Goal: Book appointment/travel/reservation

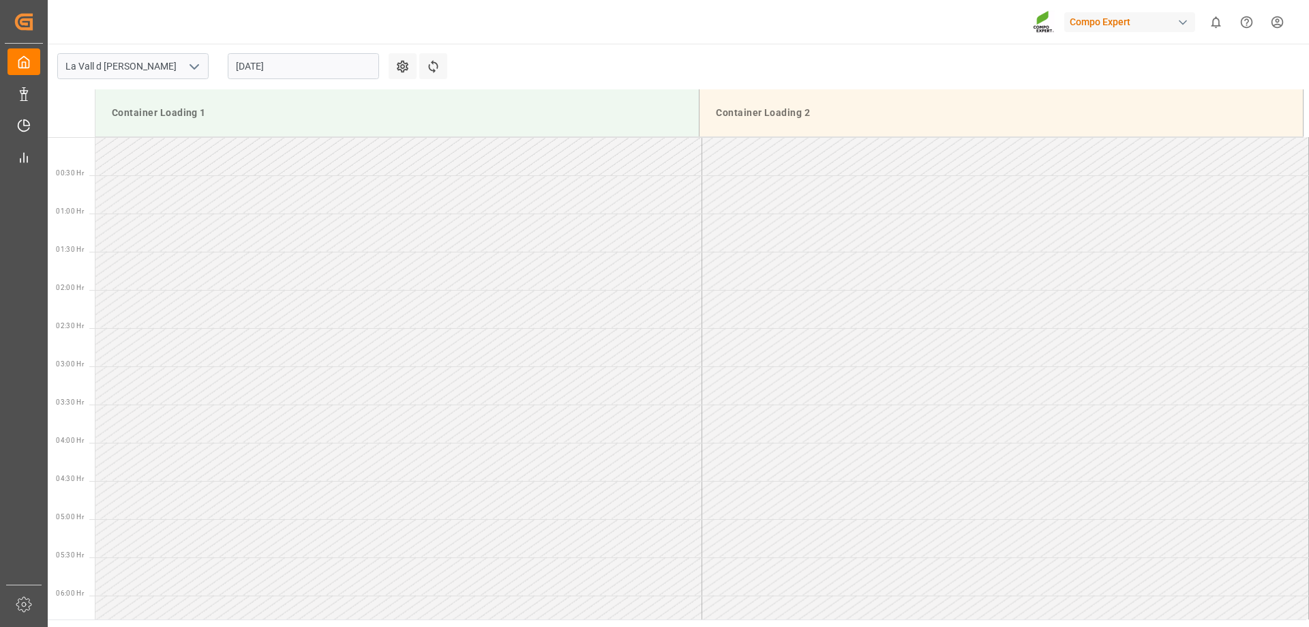
scroll to position [635, 0]
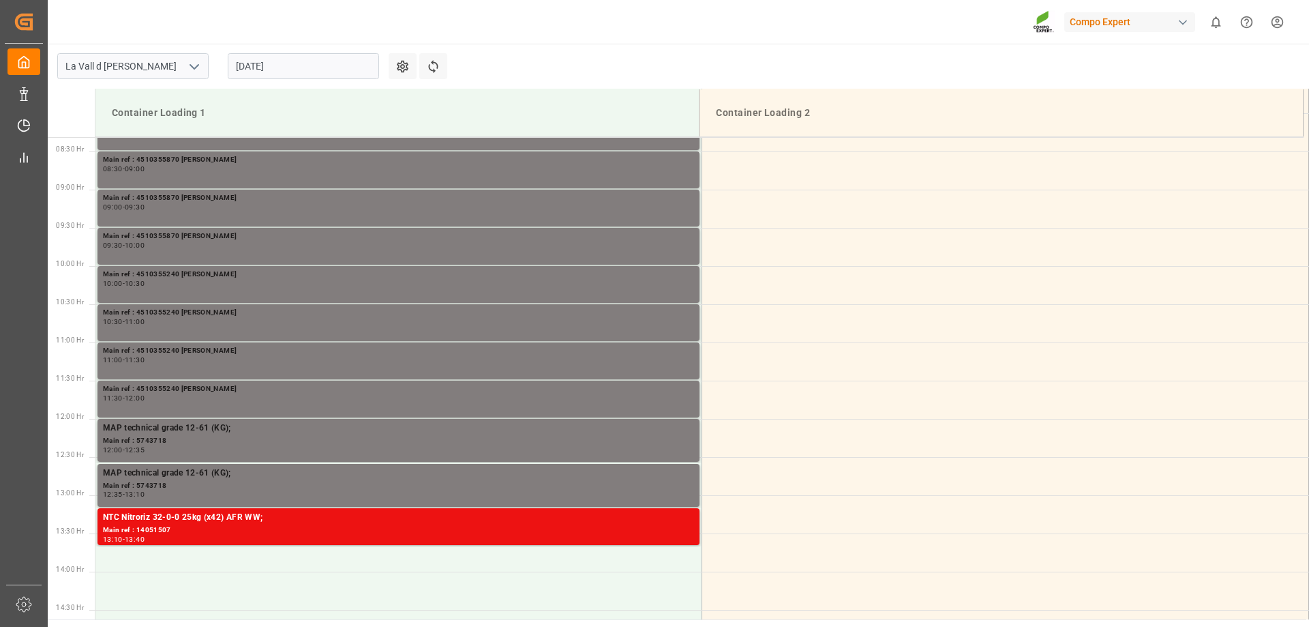
click at [272, 79] on div "[DATE]" at bounding box center [303, 66] width 170 height 45
click at [276, 67] on input "[DATE]" at bounding box center [303, 66] width 151 height 26
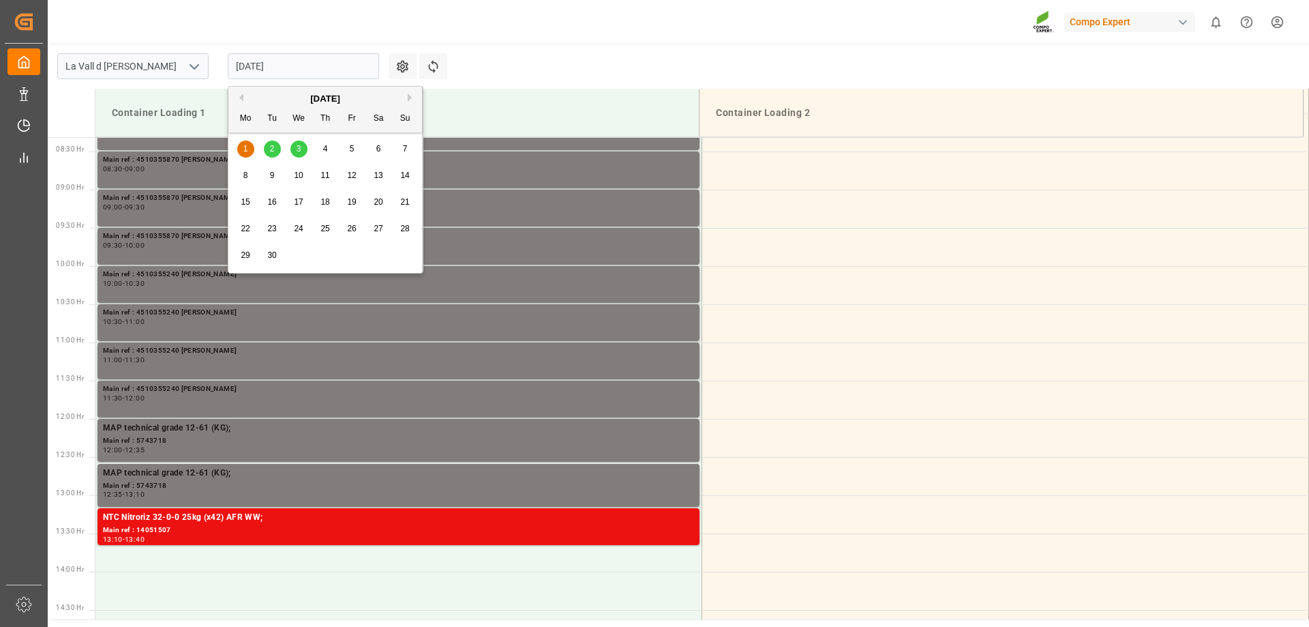
click at [241, 99] on button "Previous Month" at bounding box center [239, 97] width 8 height 8
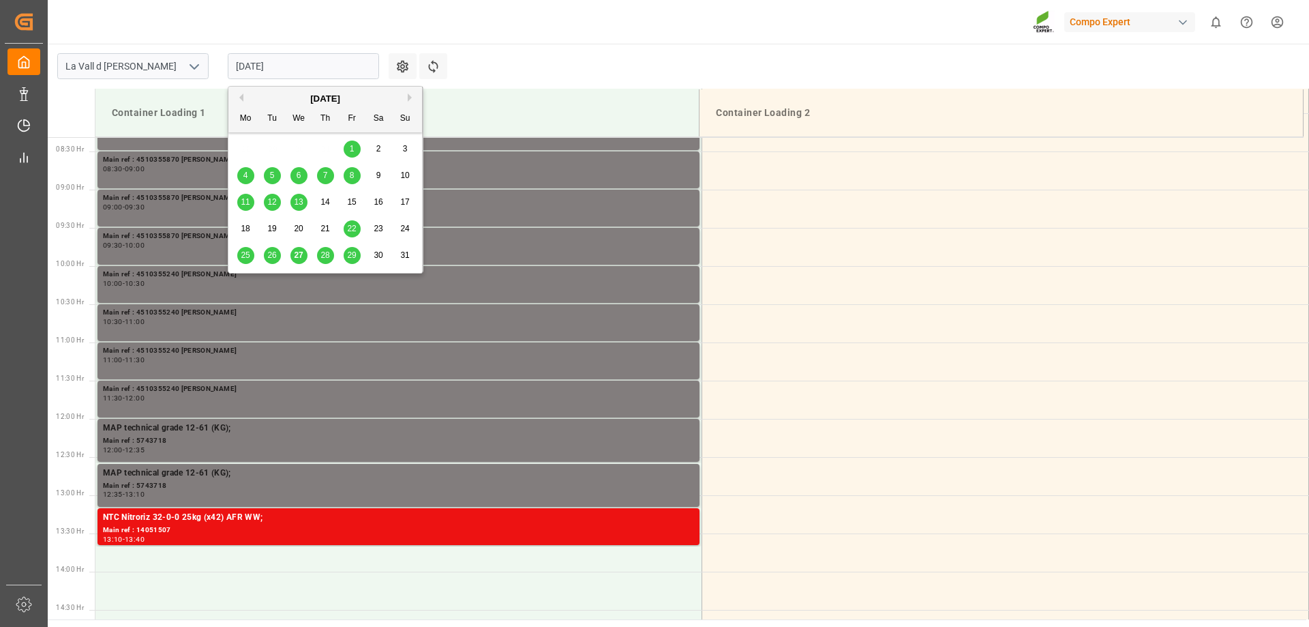
click at [330, 261] on div "28" at bounding box center [325, 256] width 17 height 16
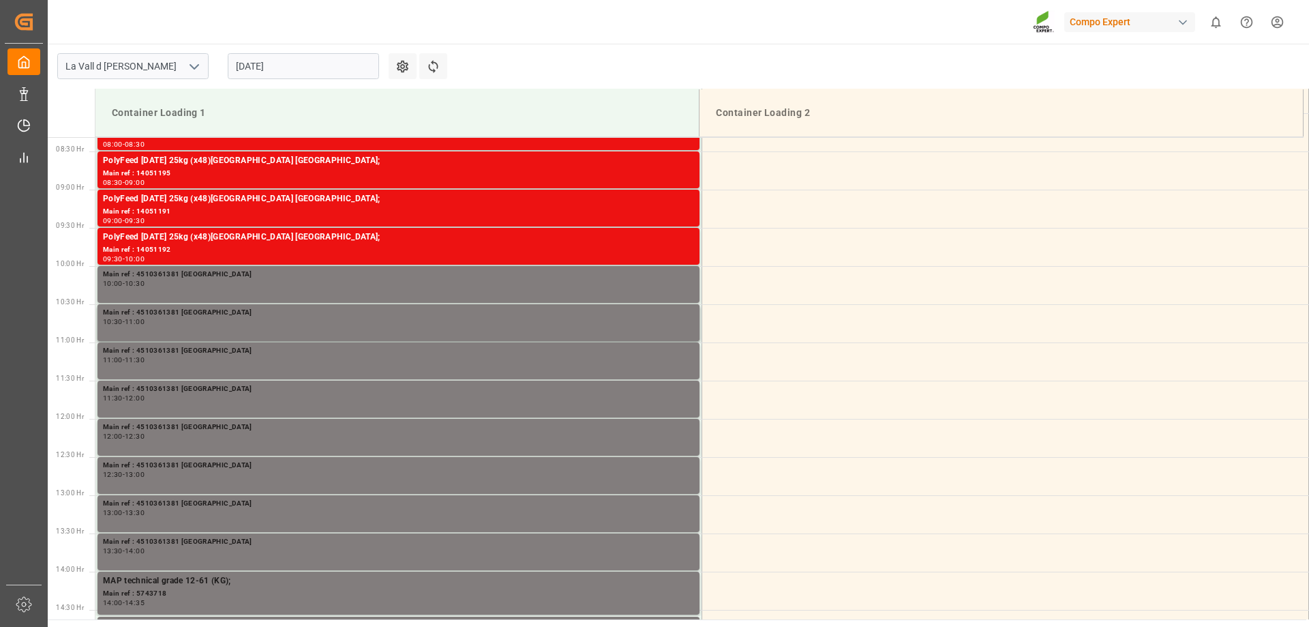
click at [917, 74] on main "La Vall d Uixo [DATE] Settings Refresh Time Slots Container Loading 1 Container…" at bounding box center [677, 332] width 1259 height 576
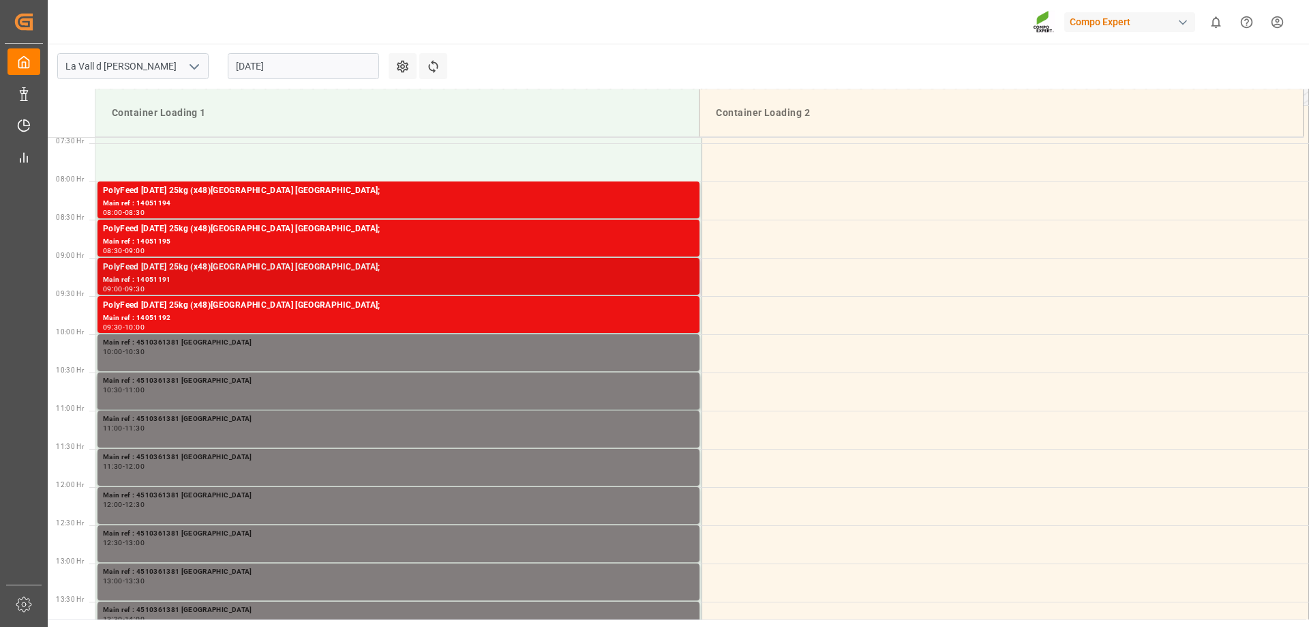
scroll to position [771, 0]
